Goal: Transaction & Acquisition: Purchase product/service

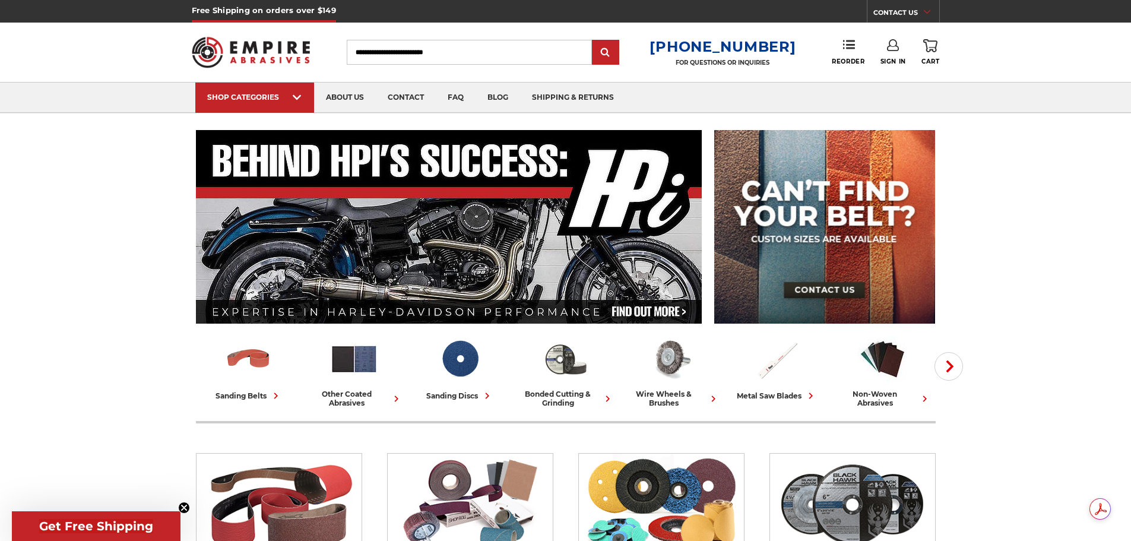
click at [892, 44] on icon at bounding box center [893, 45] width 12 height 12
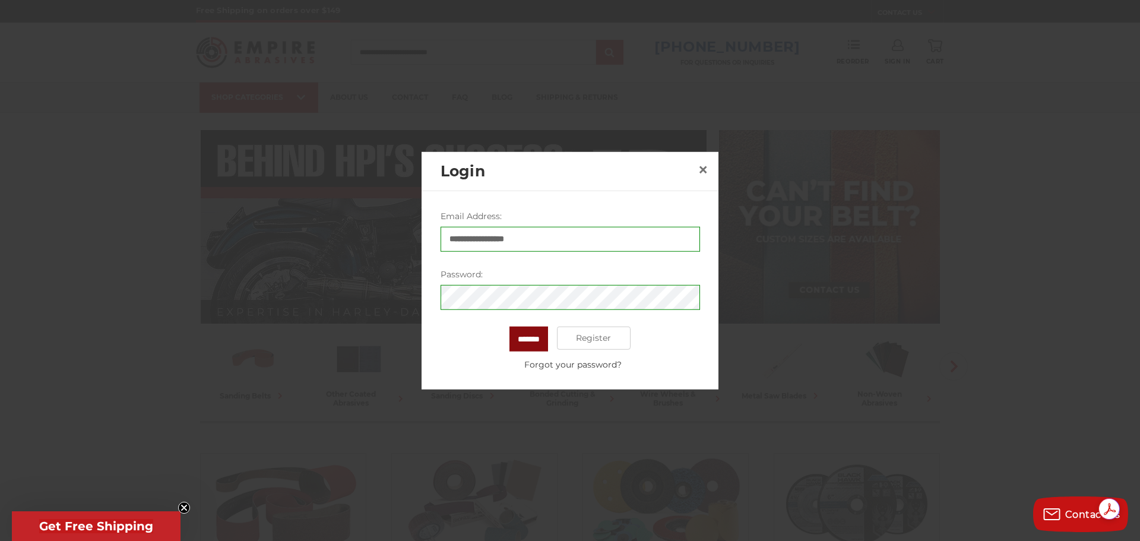
click at [541, 337] on input "*******" at bounding box center [528, 338] width 39 height 25
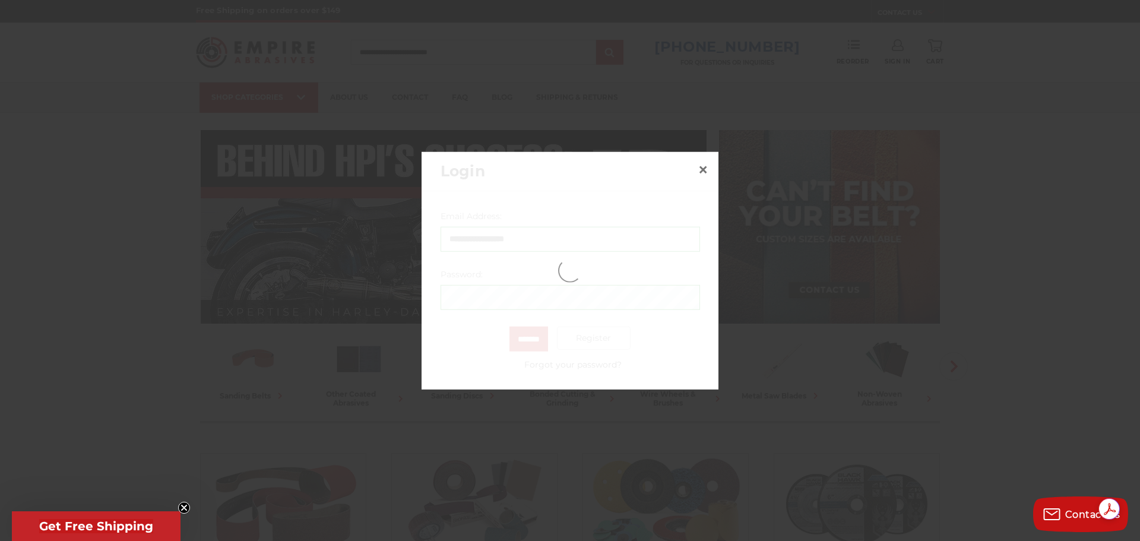
click at [182, 505] on icon "Close teaser" at bounding box center [184, 507] width 5 height 5
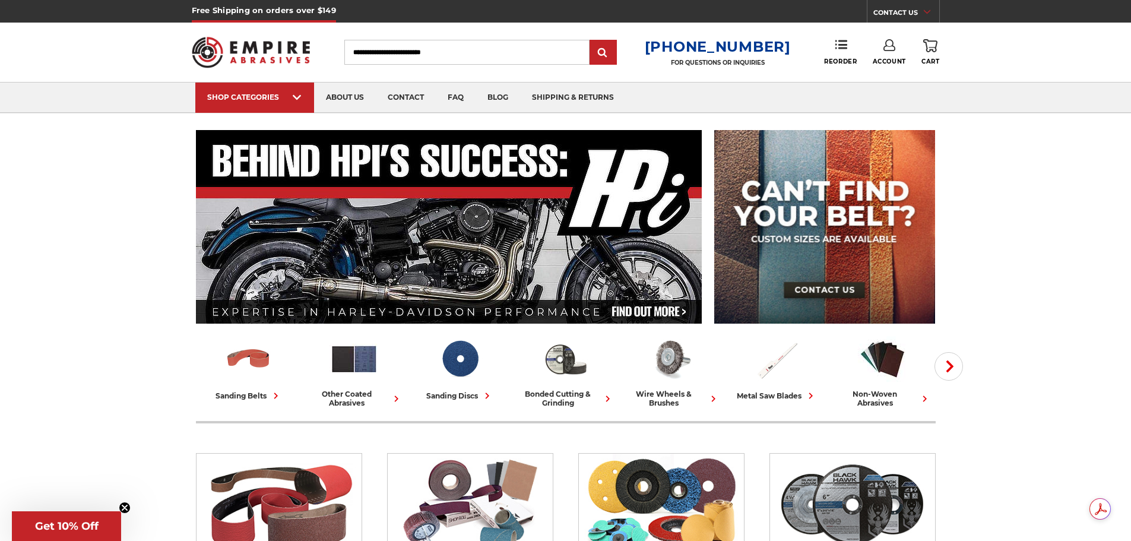
click at [928, 52] on use at bounding box center [930, 45] width 14 height 13
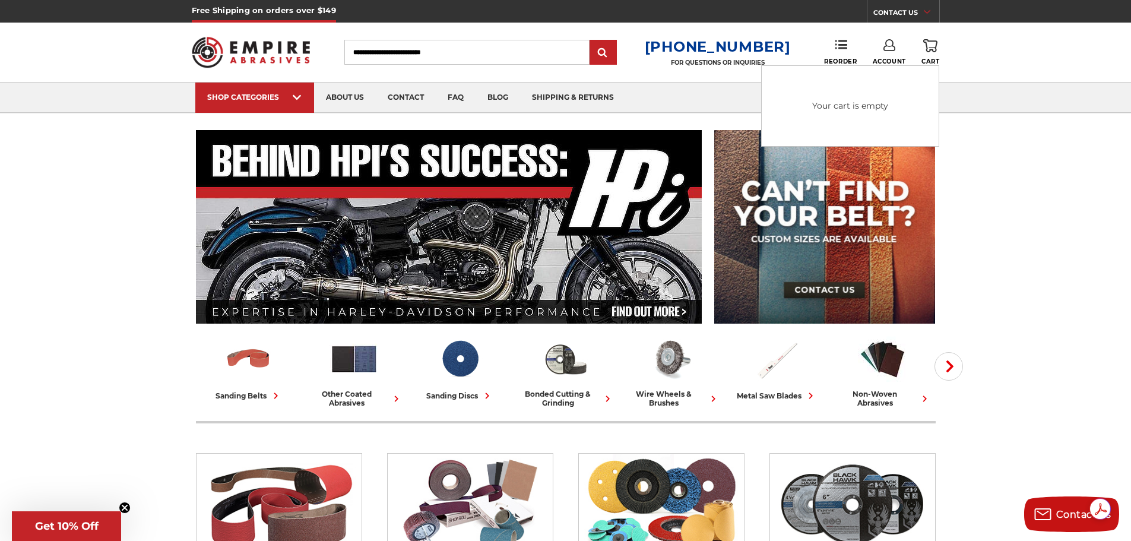
click at [370, 58] on input "Search" at bounding box center [466, 52] width 245 height 25
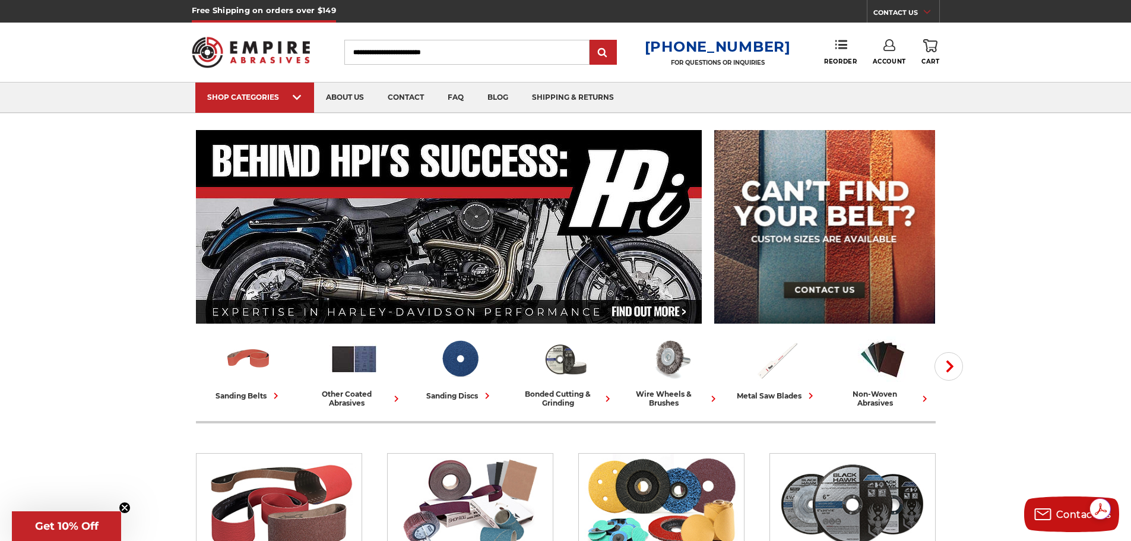
click at [896, 47] on link "Account" at bounding box center [889, 52] width 33 height 26
click at [842, 50] on icon at bounding box center [841, 45] width 12 height 12
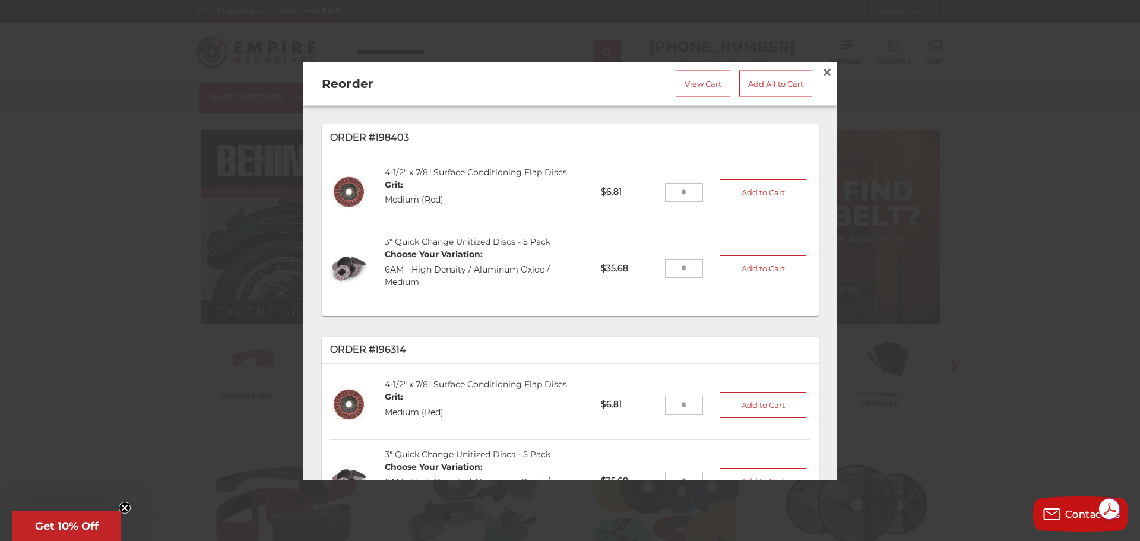
click at [681, 191] on input "tel" at bounding box center [684, 192] width 39 height 19
drag, startPoint x: 681, startPoint y: 191, endPoint x: 666, endPoint y: 189, distance: 15.0
click at [666, 189] on input "*" at bounding box center [684, 192] width 39 height 19
type input "**"
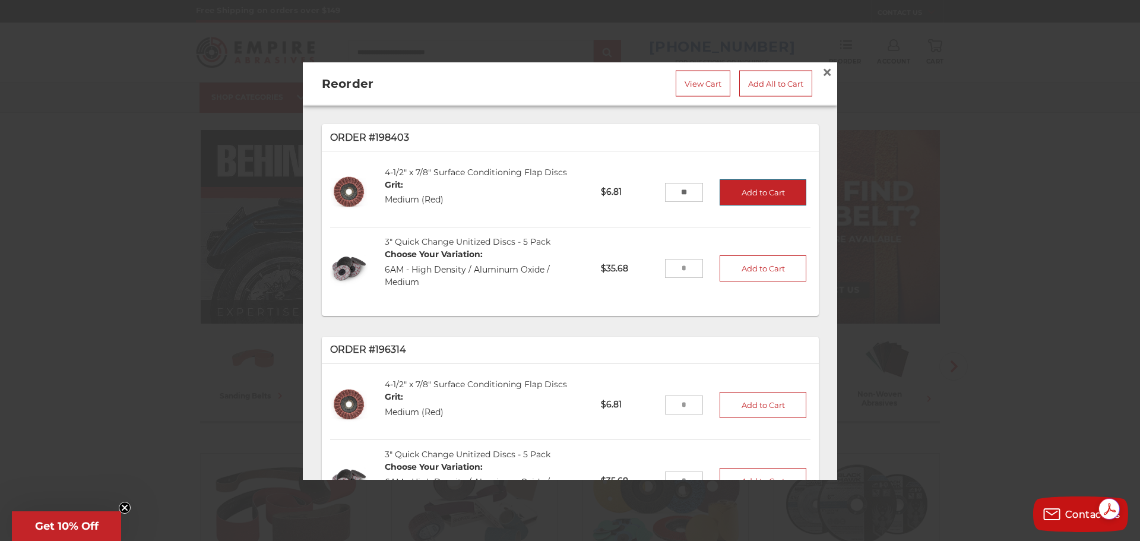
click at [748, 191] on button "Add to Cart" at bounding box center [762, 192] width 87 height 26
click at [678, 266] on input "tel" at bounding box center [684, 268] width 39 height 19
type input "*"
click at [728, 266] on button "Add to Cart" at bounding box center [762, 268] width 87 height 26
click at [822, 69] on span "×" at bounding box center [827, 71] width 11 height 23
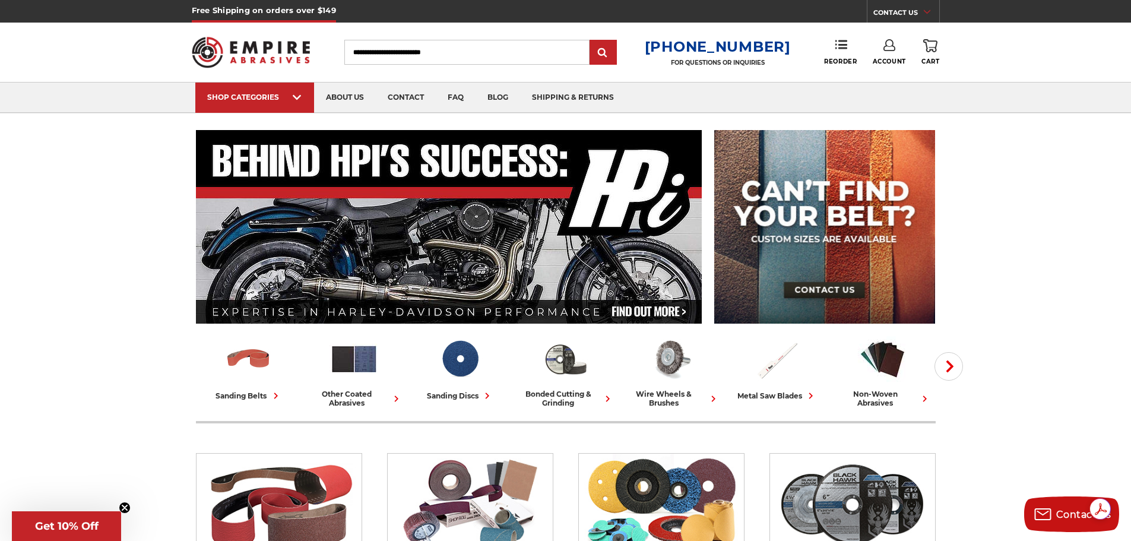
click at [929, 56] on link "0 Cart" at bounding box center [930, 52] width 18 height 26
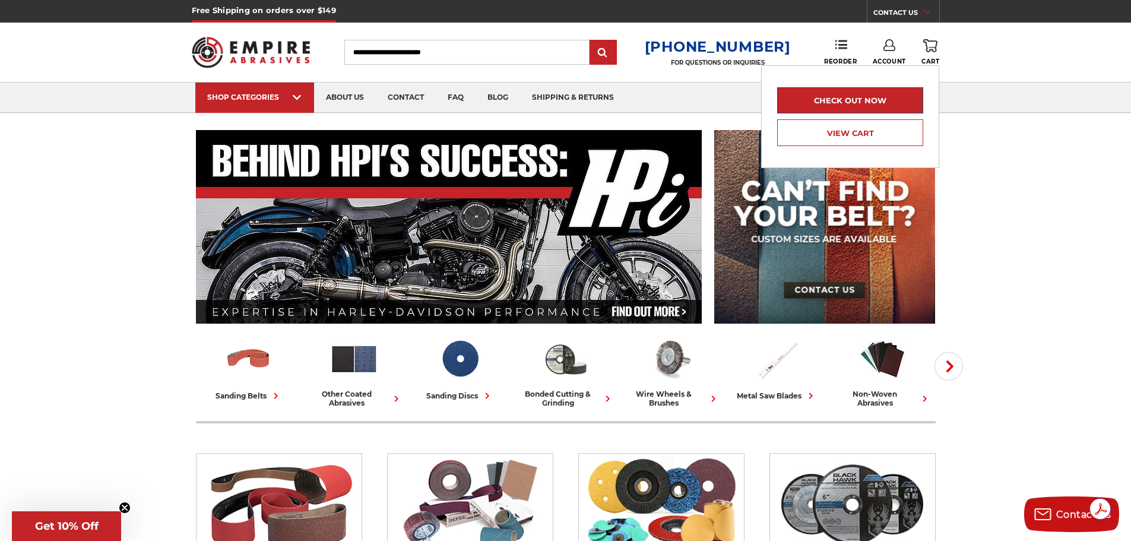
click at [899, 92] on link "Check out now" at bounding box center [850, 100] width 146 height 26
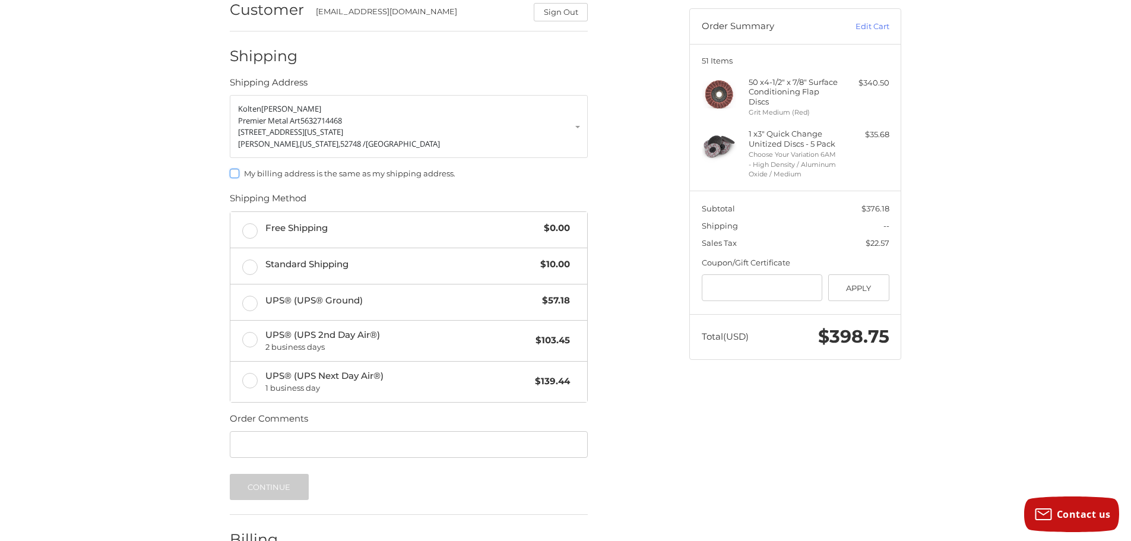
scroll to position [178, 0]
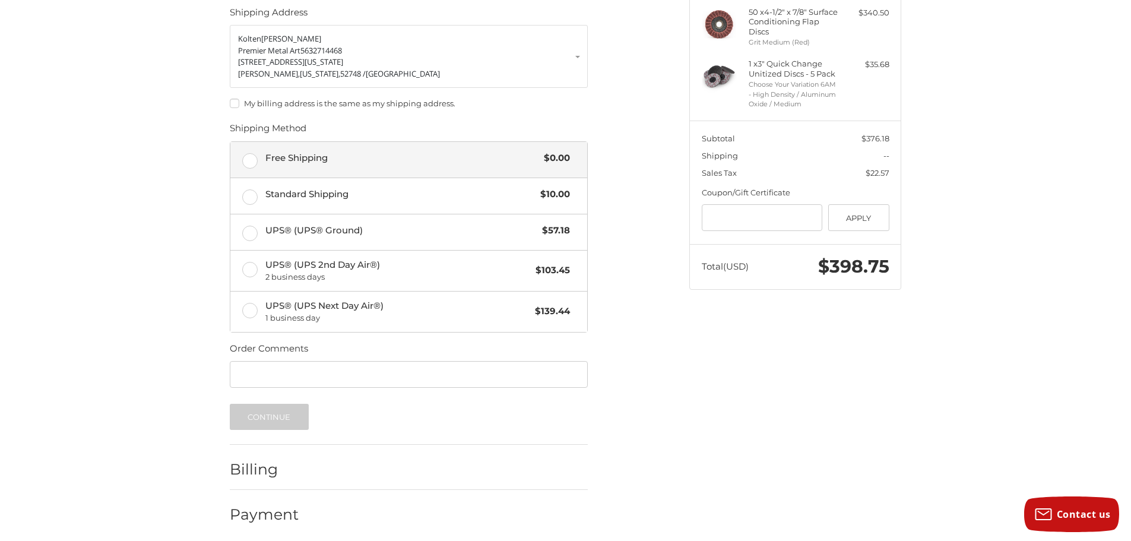
click at [467, 176] on label "Free Shipping $0.00" at bounding box center [408, 160] width 357 height 36
click at [269, 420] on button "Continue" at bounding box center [269, 417] width 79 height 26
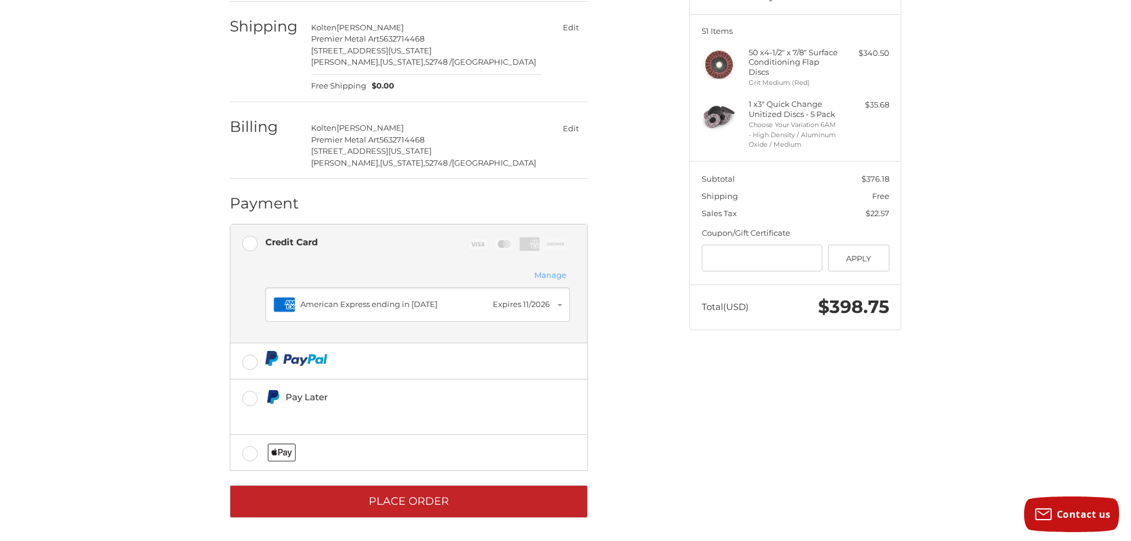
scroll to position [141, 0]
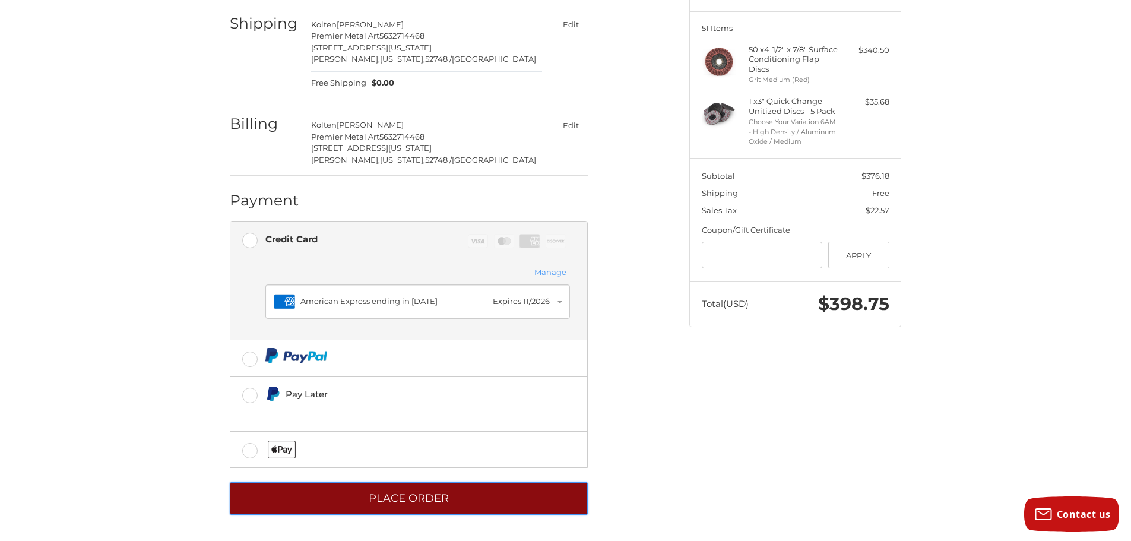
click at [424, 505] on button "Place Order" at bounding box center [409, 498] width 358 height 33
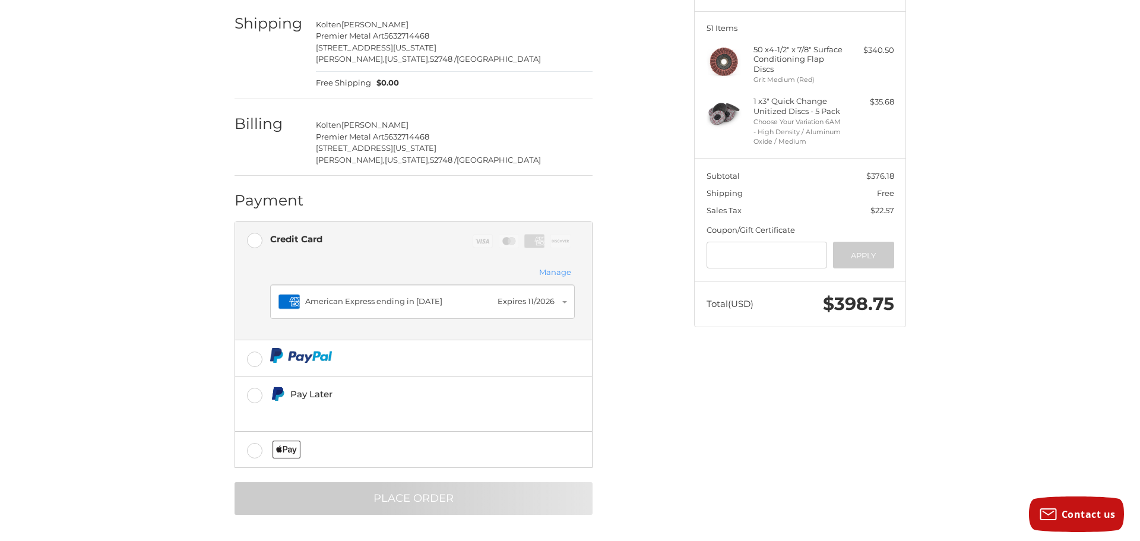
scroll to position [0, 0]
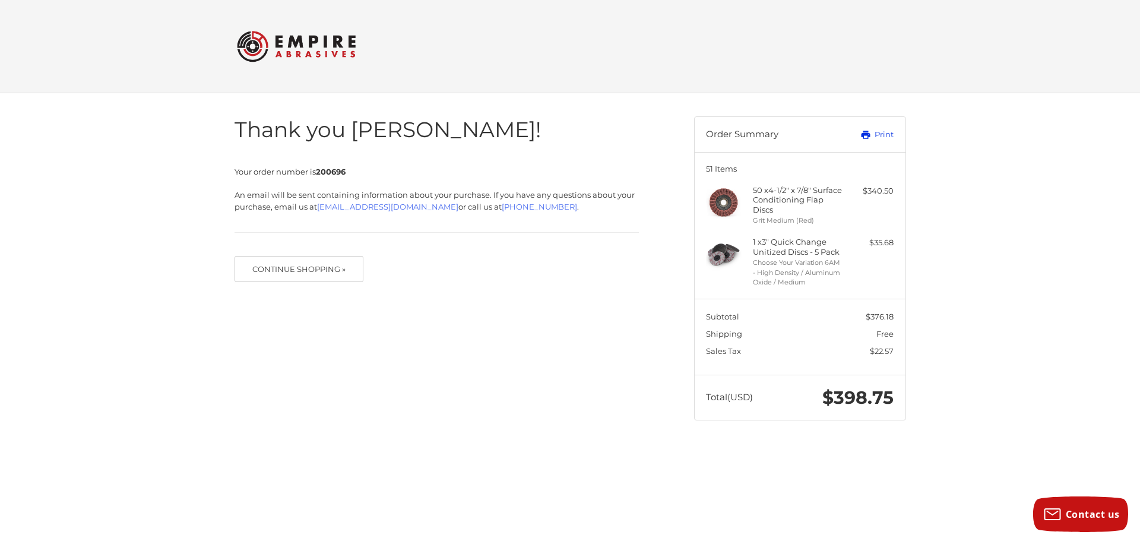
click at [858, 138] on link "Print" at bounding box center [864, 135] width 59 height 12
